Goal: Find specific page/section

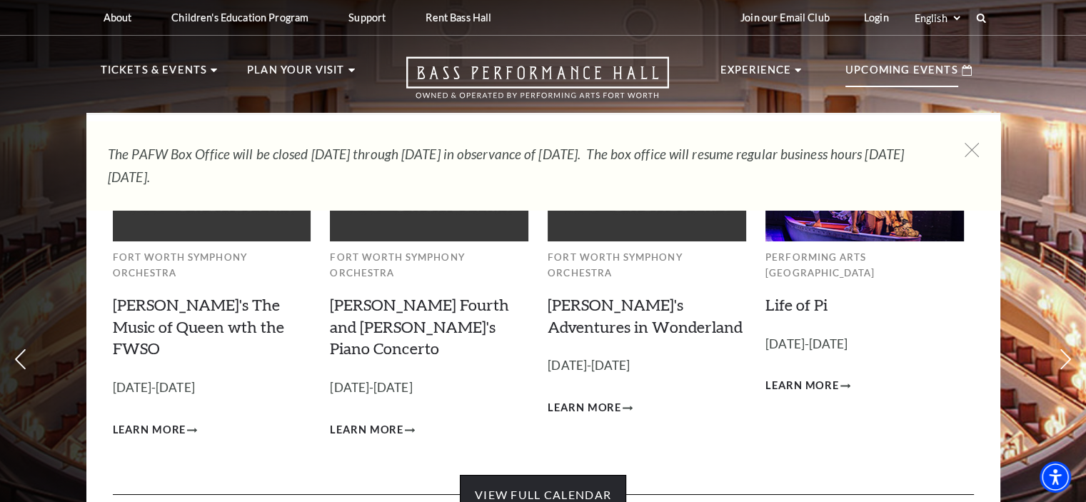
click at [546, 475] on link "View Full Calendar" at bounding box center [543, 495] width 166 height 40
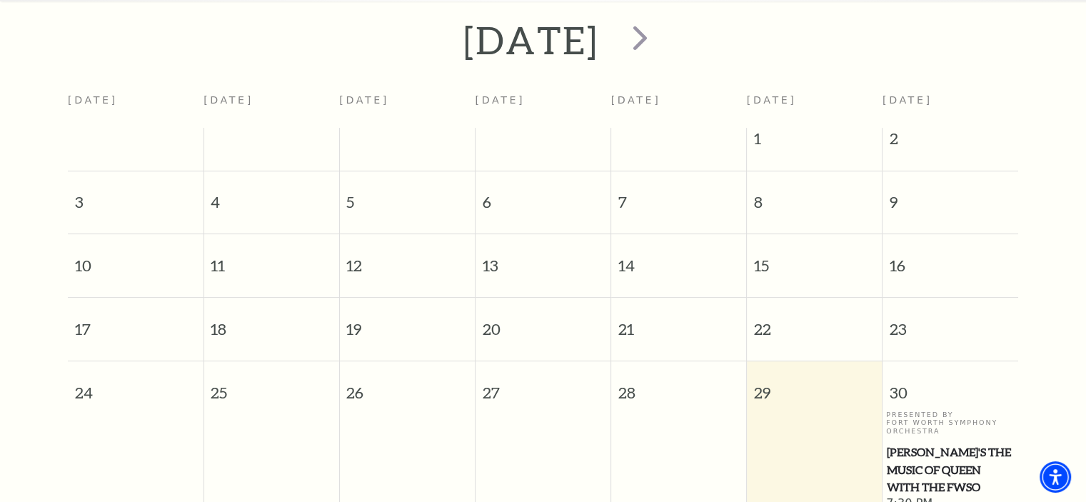
scroll to position [297, 0]
click at [661, 20] on span "next" at bounding box center [640, 39] width 41 height 41
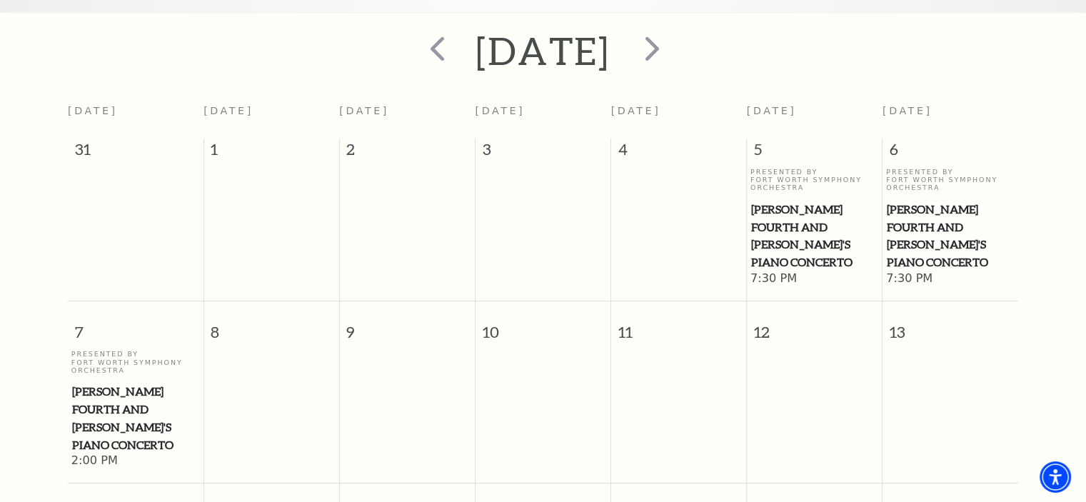
scroll to position [286, 0]
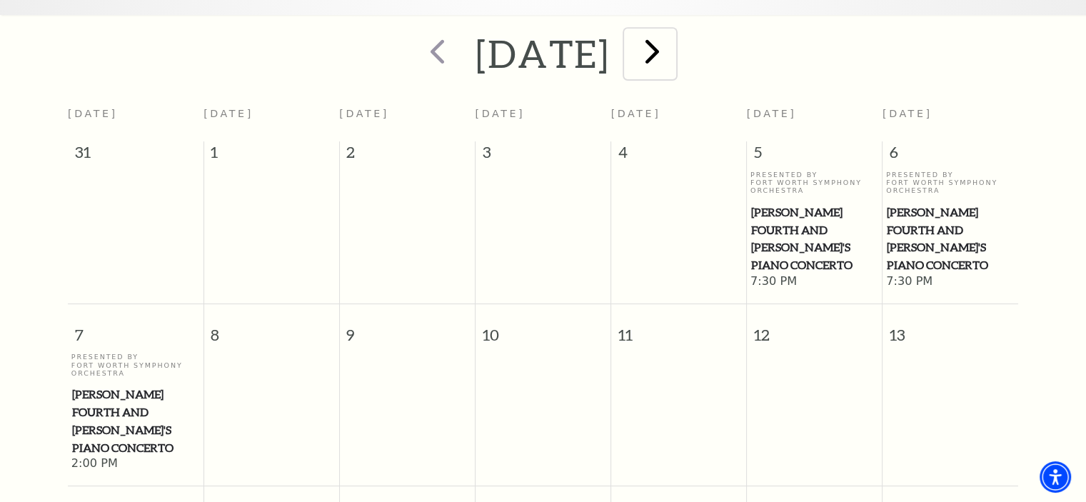
click at [673, 31] on span "next" at bounding box center [652, 51] width 41 height 41
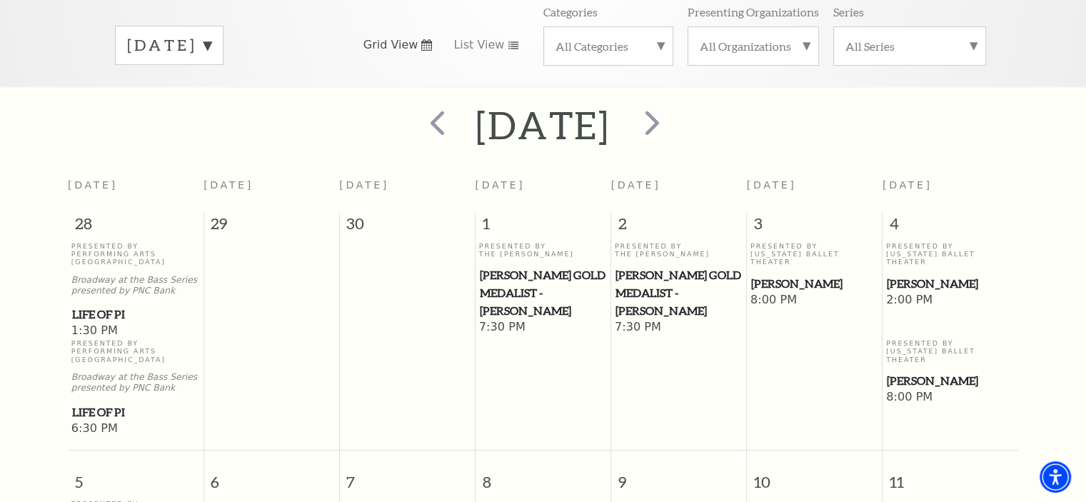
scroll to position [200, 0]
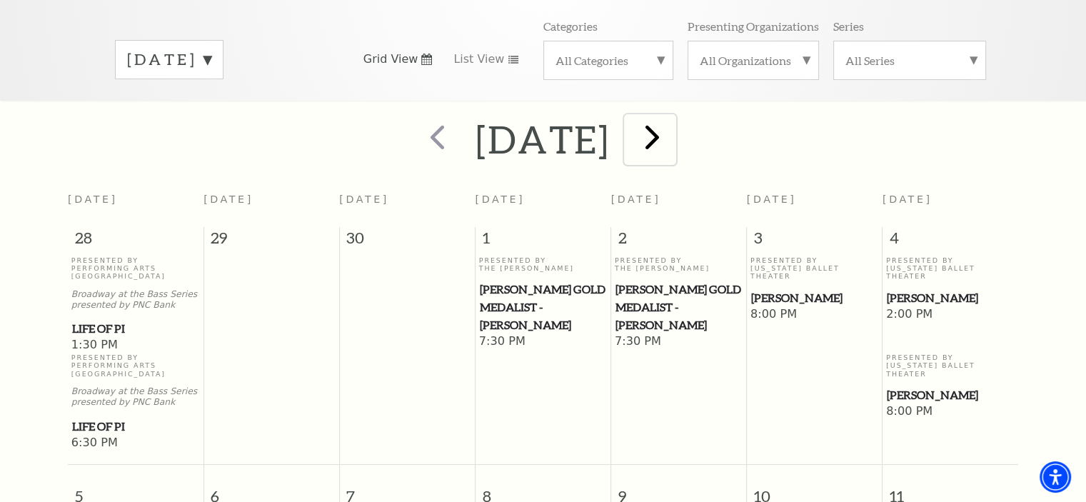
click at [673, 124] on span "next" at bounding box center [652, 136] width 41 height 41
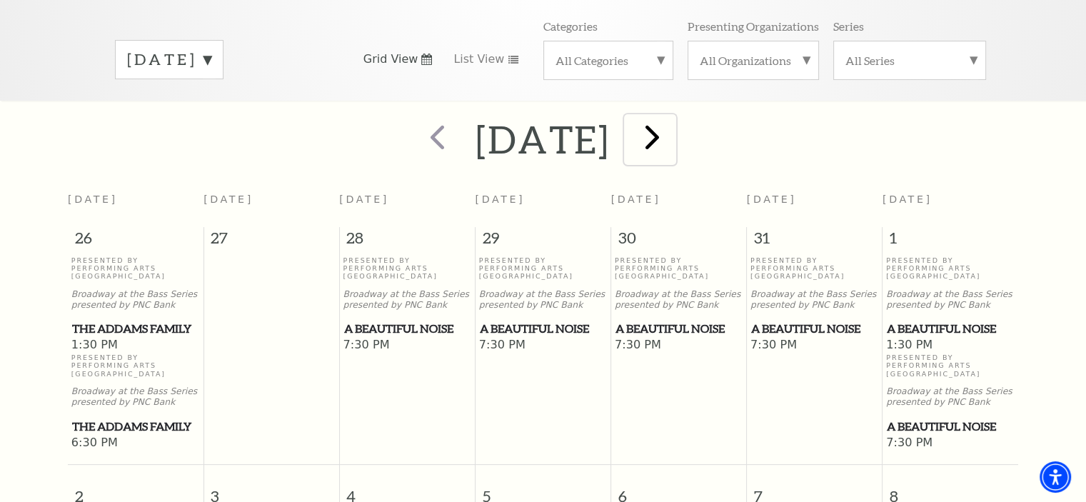
click at [673, 116] on span "next" at bounding box center [652, 136] width 41 height 41
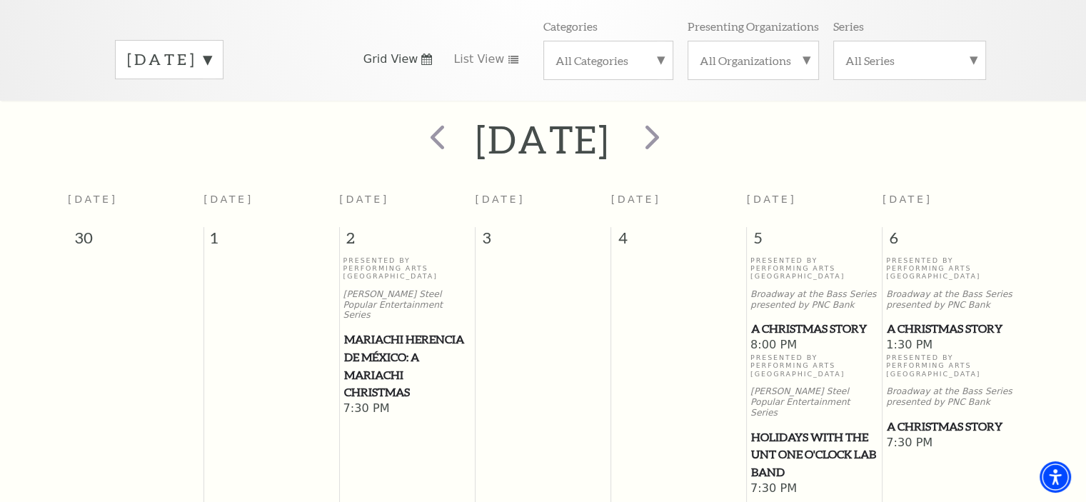
scroll to position [114, 0]
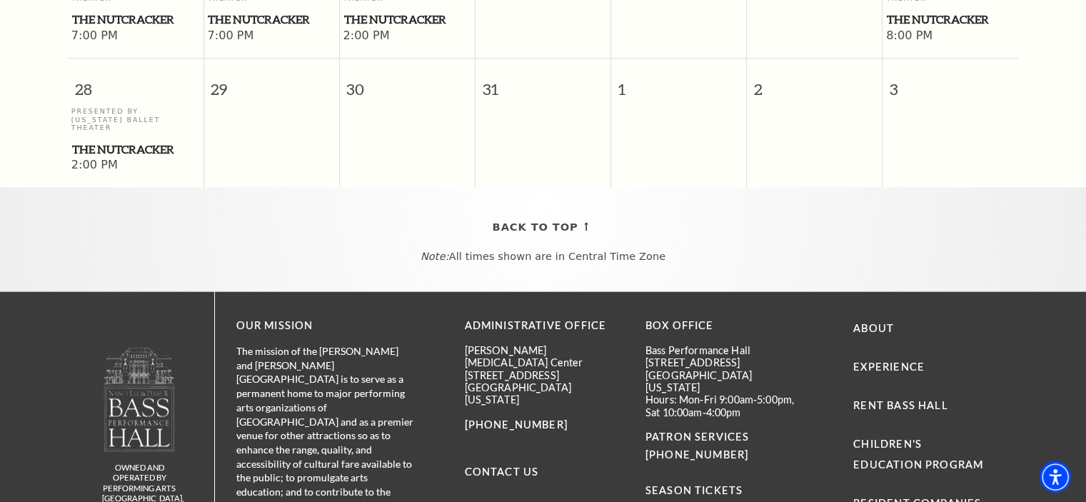
scroll to position [1343, 0]
